Goal: Task Accomplishment & Management: Complete application form

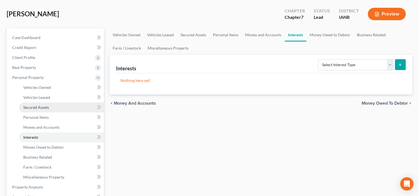
scroll to position [83, 0]
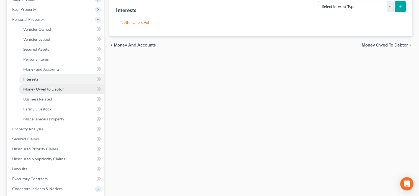
click at [52, 90] on span "Money Owed to Debtor" at bounding box center [43, 89] width 41 height 5
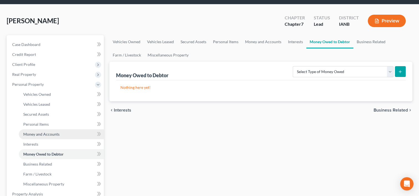
scroll to position [28, 0]
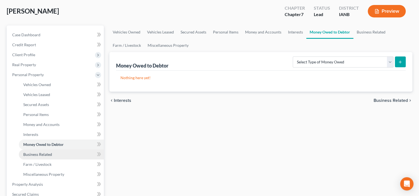
click at [63, 152] on link "Business Related" at bounding box center [61, 155] width 85 height 10
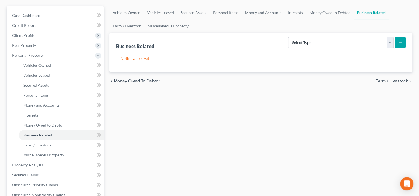
scroll to position [83, 0]
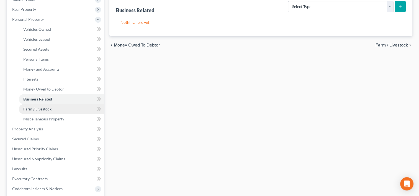
click at [48, 107] on span "Farm / Livestock" at bounding box center [37, 109] width 28 height 5
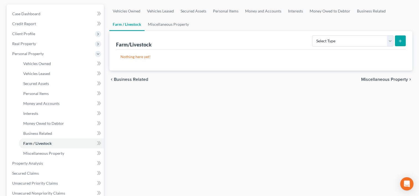
scroll to position [111, 0]
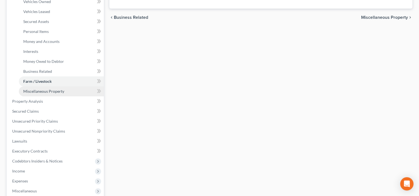
click at [57, 91] on span "Miscellaneous Property" at bounding box center [43, 91] width 41 height 5
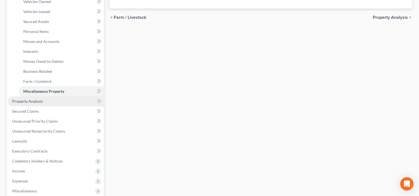
click at [47, 101] on link "Property Analysis" at bounding box center [56, 101] width 96 height 10
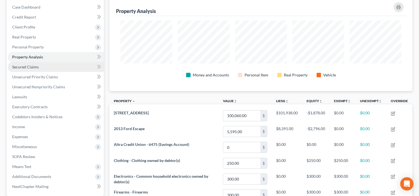
click at [47, 68] on link "Secured Claims" at bounding box center [56, 67] width 96 height 10
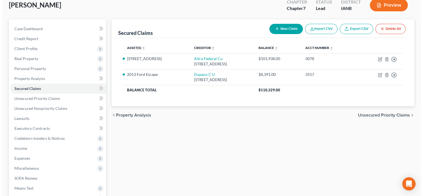
scroll to position [28, 0]
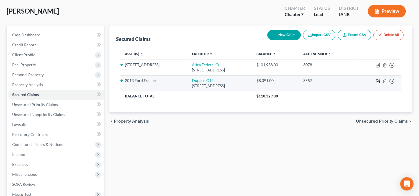
click at [376, 80] on icon "button" at bounding box center [377, 81] width 3 height 3
select select "16"
select select "4"
select select "0"
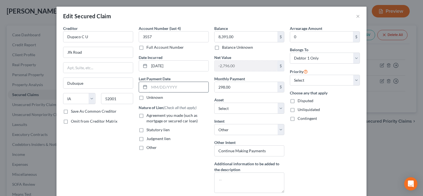
click at [182, 85] on input "text" at bounding box center [178, 87] width 59 height 11
type input "08/01/2025"
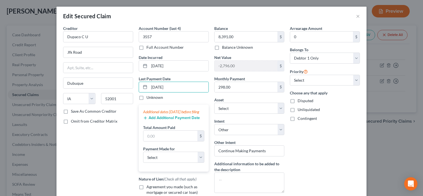
click at [170, 120] on button "Add Additional Payment Date" at bounding box center [171, 118] width 57 height 4
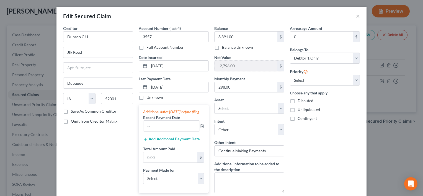
click at [162, 142] on button "Add Additional Payment Date" at bounding box center [171, 139] width 57 height 4
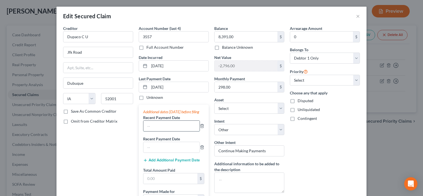
click at [167, 131] on input "text" at bounding box center [172, 126] width 56 height 11
type input "07/01/2025"
click at [163, 153] on input "text" at bounding box center [172, 147] width 56 height 11
type input "06/01/2025"
click at [167, 184] on input "text" at bounding box center [171, 178] width 54 height 11
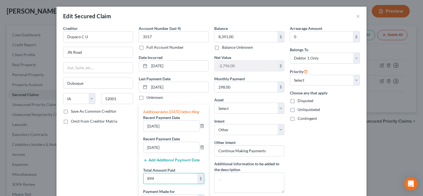
type input "894"
click at [317, 148] on div "Arrearage Amount 0 $ Belongs To * Select Debtor 1 Only Debtor 2 Only Debtor 1 A…" at bounding box center [325, 146] width 76 height 243
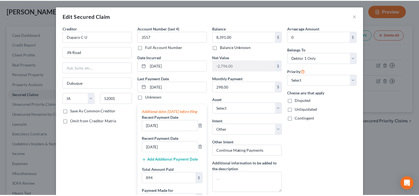
scroll to position [111, 0]
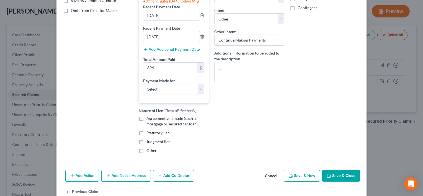
click at [339, 179] on button "Save & Close" at bounding box center [342, 176] width 38 height 12
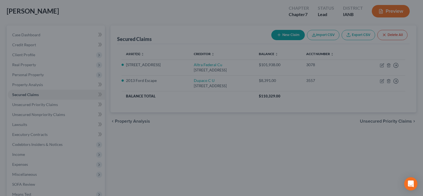
select select "8"
type input "894.00"
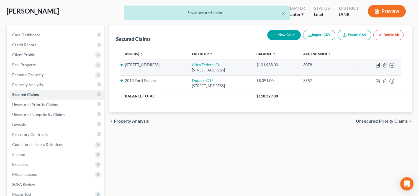
click at [377, 66] on icon "button" at bounding box center [378, 65] width 4 height 4
select select "52"
select select "0"
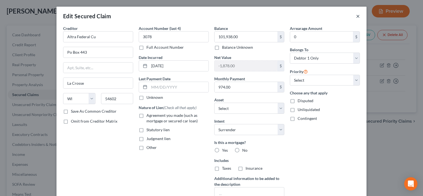
click at [356, 16] on button "×" at bounding box center [358, 16] width 4 height 7
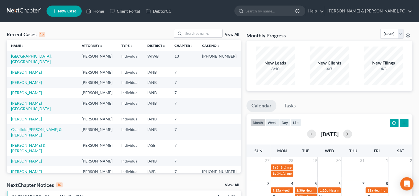
click at [35, 70] on link "[PERSON_NAME]" at bounding box center [26, 72] width 31 height 5
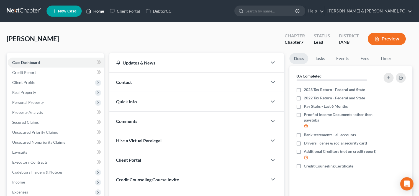
click at [105, 11] on link "Home" at bounding box center [95, 11] width 24 height 10
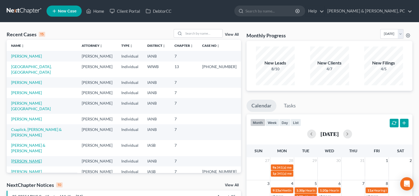
click at [21, 159] on link "[PERSON_NAME]" at bounding box center [26, 161] width 31 height 5
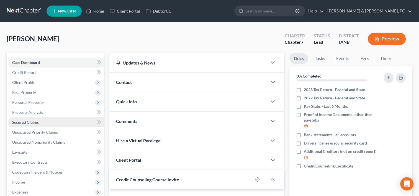
click at [24, 122] on span "Secured Claims" at bounding box center [25, 122] width 27 height 5
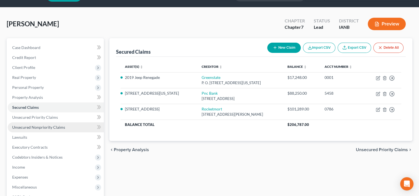
scroll to position [28, 0]
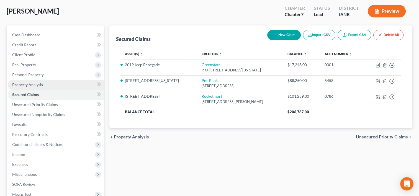
click at [41, 85] on span "Property Analysis" at bounding box center [27, 84] width 31 height 5
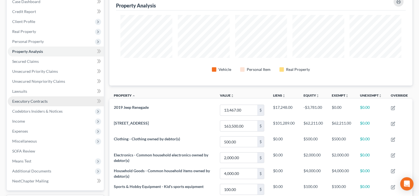
scroll to position [60, 0]
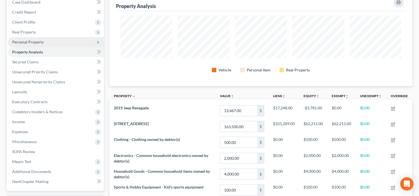
click at [37, 42] on span "Personal Property" at bounding box center [28, 42] width 32 height 5
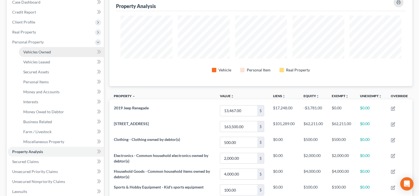
click at [37, 50] on span "Vehicles Owned" at bounding box center [37, 52] width 28 height 5
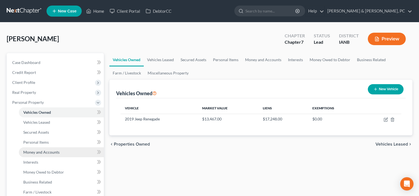
scroll to position [83, 0]
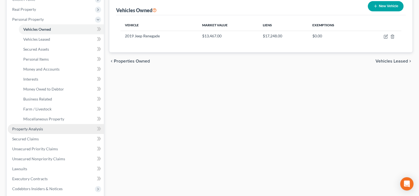
click at [39, 132] on link "Property Analysis" at bounding box center [56, 129] width 96 height 10
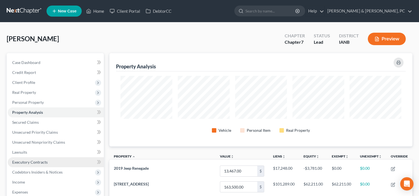
scroll to position [276985, 276775]
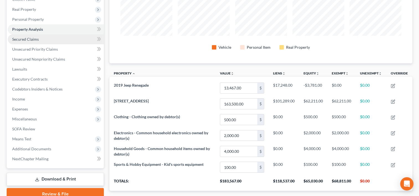
click at [39, 41] on link "Secured Claims" at bounding box center [56, 39] width 96 height 10
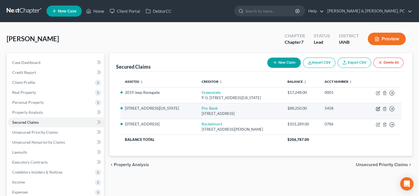
click at [379, 109] on icon "button" at bounding box center [378, 109] width 4 height 4
select select "36"
select select "0"
select select "3"
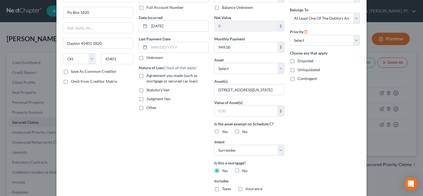
scroll to position [3, 0]
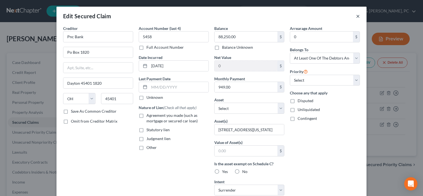
click at [356, 15] on button "×" at bounding box center [358, 16] width 4 height 7
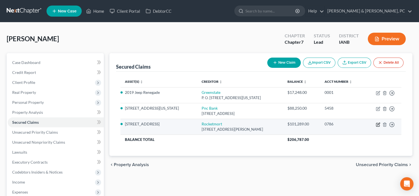
click at [378, 126] on icon "button" at bounding box center [377, 124] width 3 height 3
select select "23"
select select "7"
select select "2"
select select "0"
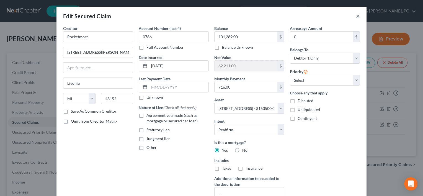
click at [357, 16] on button "×" at bounding box center [358, 16] width 4 height 7
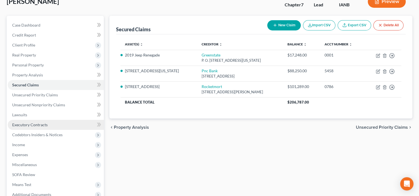
scroll to position [83, 0]
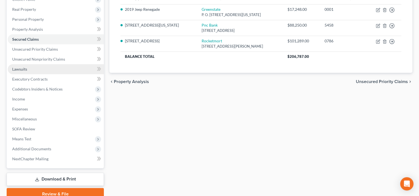
click at [26, 67] on span "Lawsuits" at bounding box center [19, 69] width 15 height 5
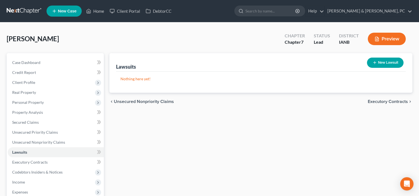
drag, startPoint x: 209, startPoint y: 176, endPoint x: 219, endPoint y: 171, distance: 10.6
click at [209, 176] on div "Lawsuits New Lawsuit Nothing here yet! Court Name Date Filed Status Creditor Na…" at bounding box center [261, 168] width 309 height 230
